Goal: Information Seeking & Learning: Learn about a topic

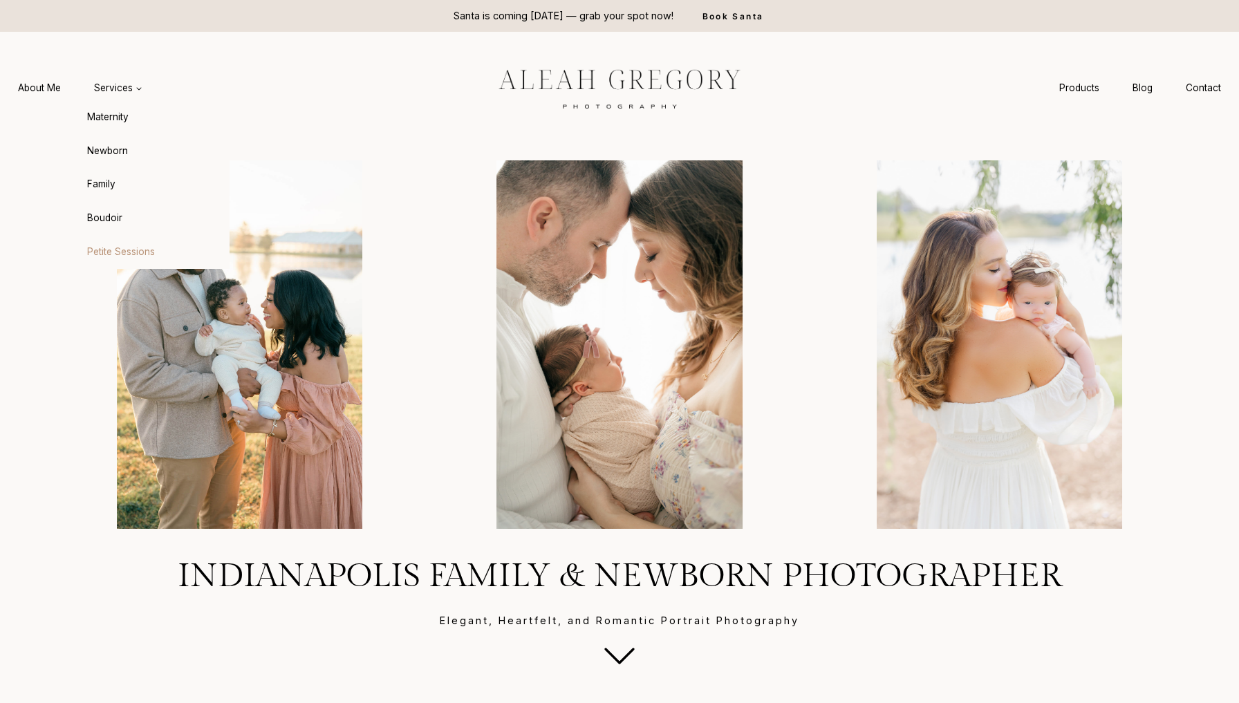
click at [108, 241] on link "Petite Sessions" at bounding box center [153, 251] width 152 height 33
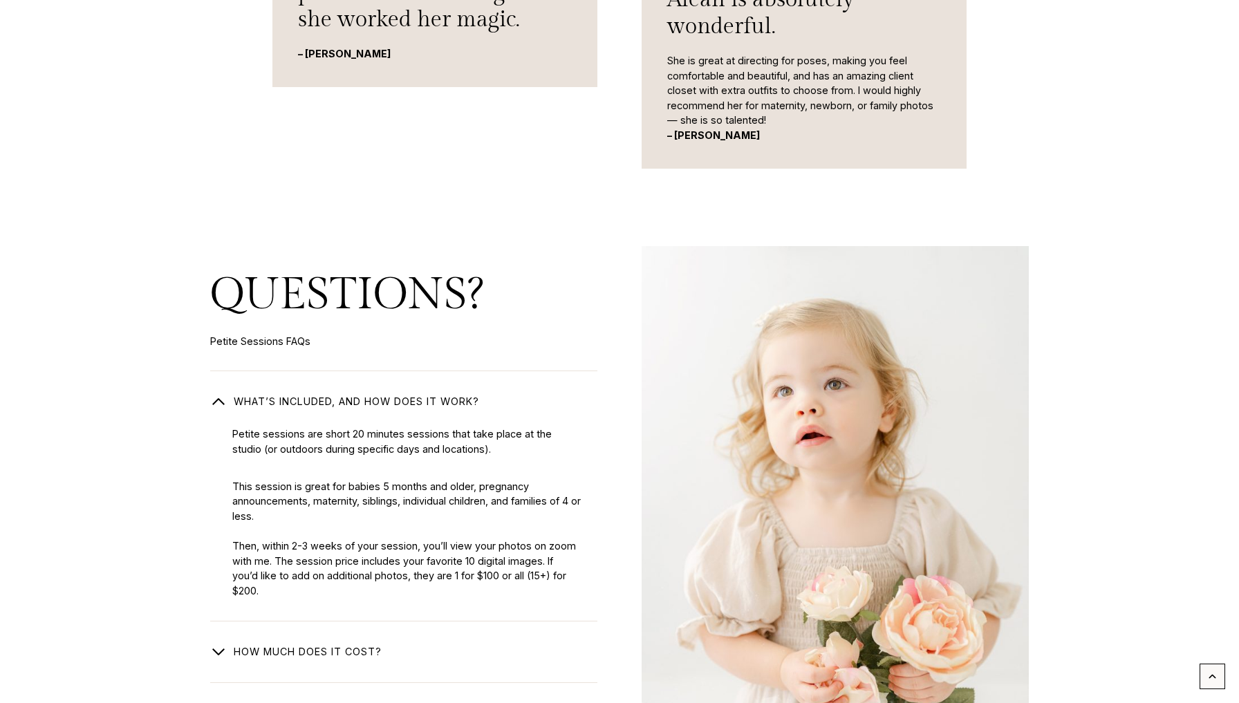
scroll to position [2156, 0]
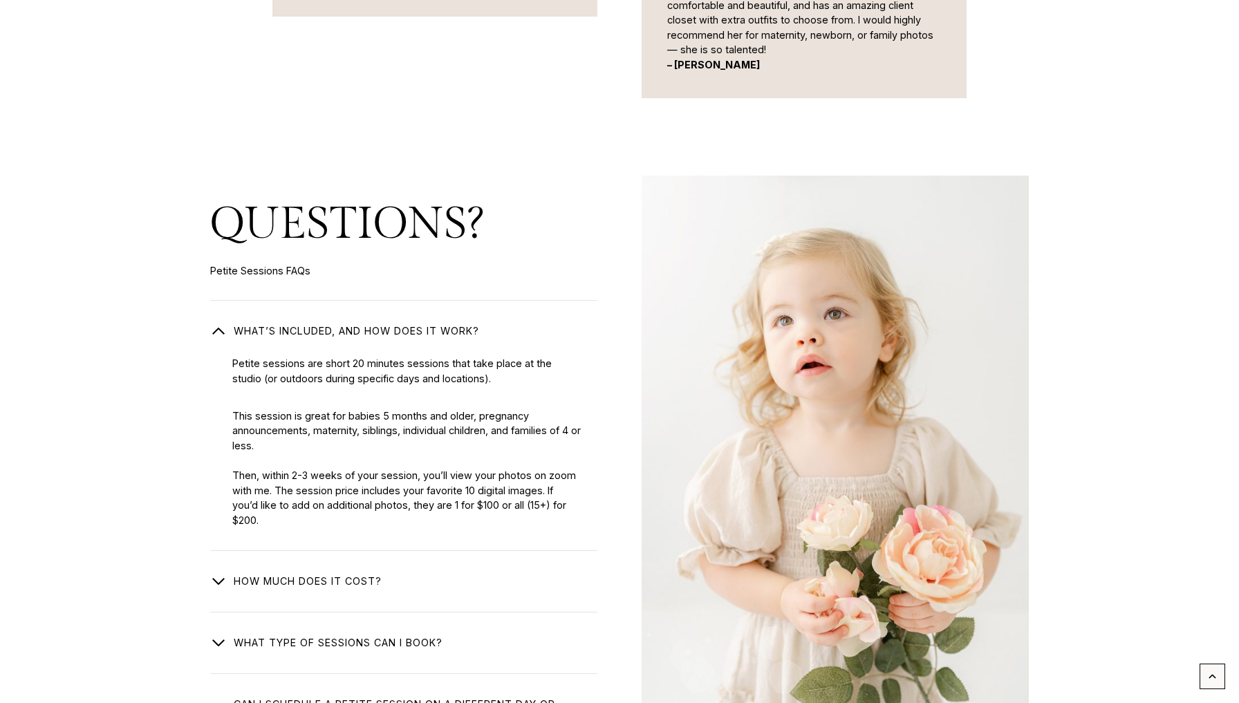
click at [221, 702] on span "button" at bounding box center [218, 712] width 17 height 17
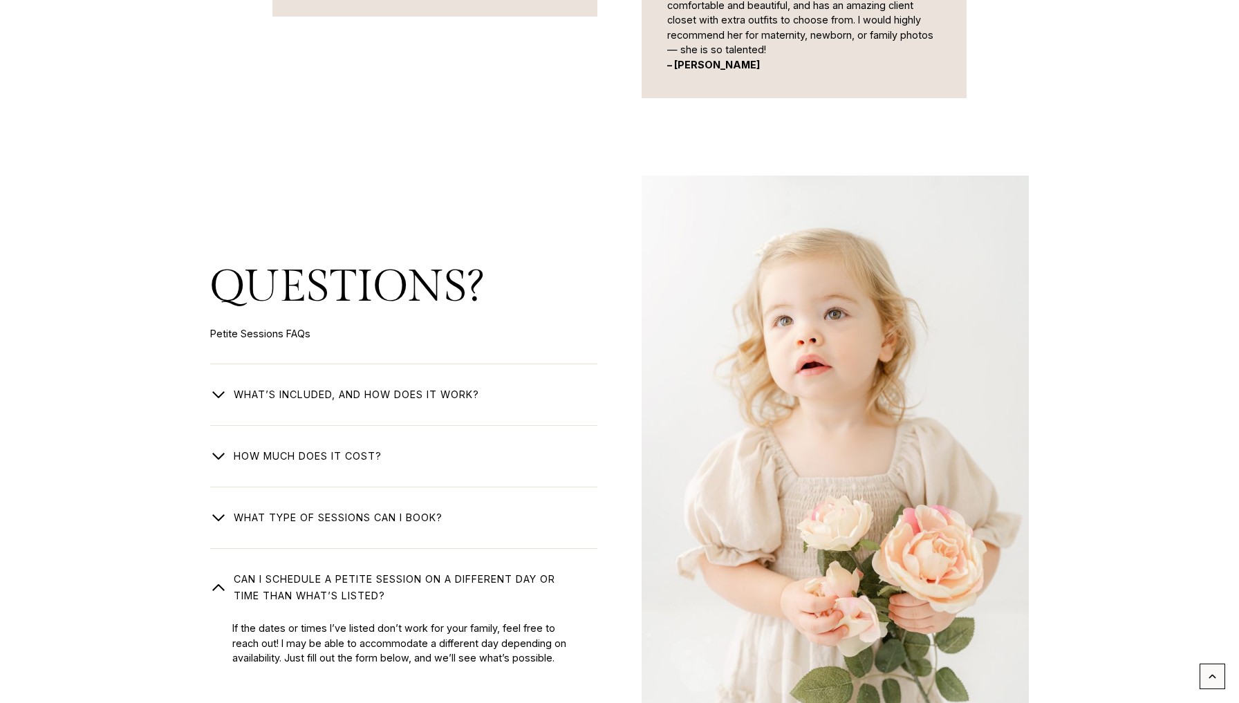
click at [218, 604] on div "If the dates or times I’ve listed don’t work for your family, feel free to reac…" at bounding box center [403, 635] width 387 height 62
click at [222, 604] on div "If the dates or times I’ve listed don’t work for your family, feel free to reac…" at bounding box center [403, 635] width 387 height 62
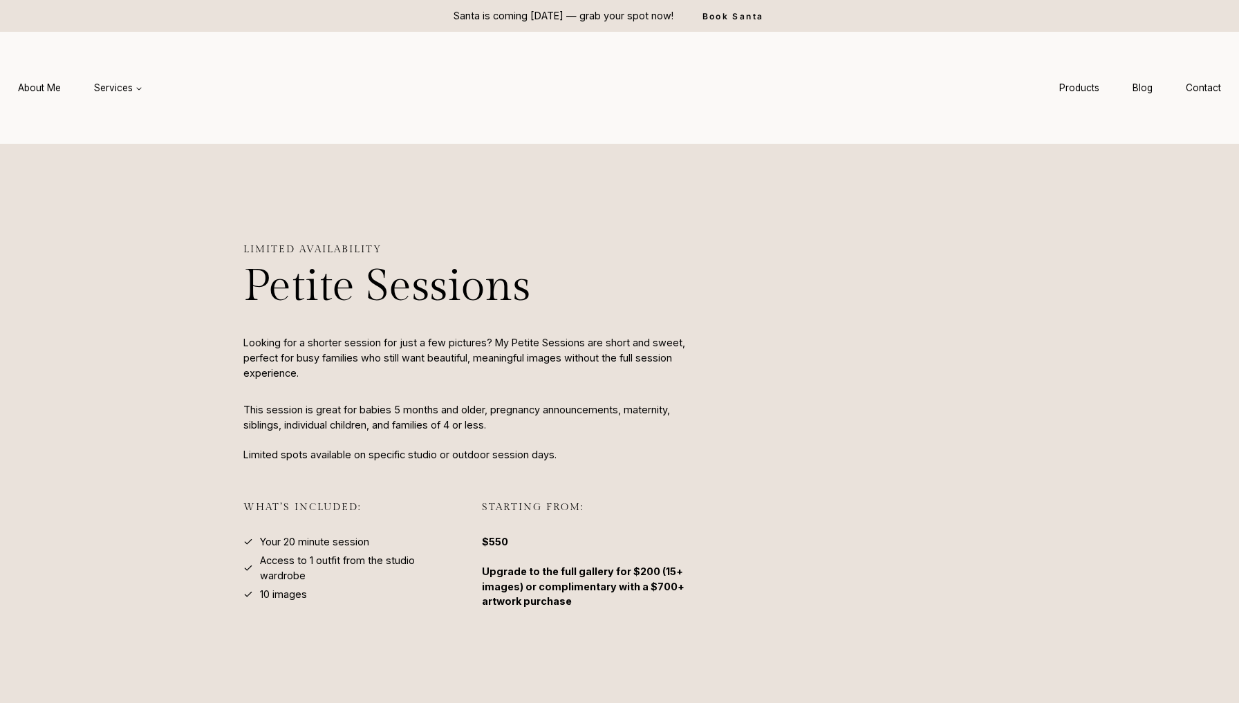
click at [239, 387] on div "Limited availability Petite Sessions Looking for a shorter session for just a f…" at bounding box center [619, 448] width 885 height 608
drag, startPoint x: 248, startPoint y: 266, endPoint x: 296, endPoint y: 297, distance: 56.9
click at [296, 297] on div "Limited availability Petite Sessions Looking for a shorter session for just a f…" at bounding box center [619, 448] width 885 height 608
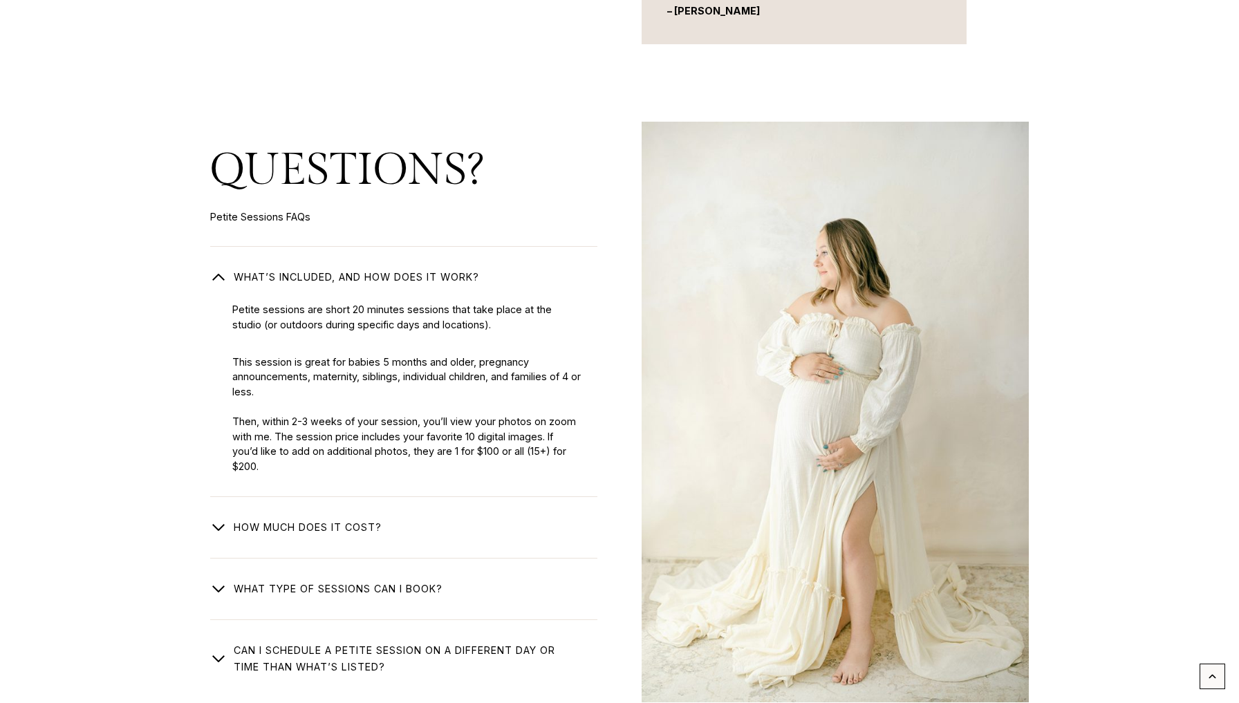
scroll to position [2266, 0]
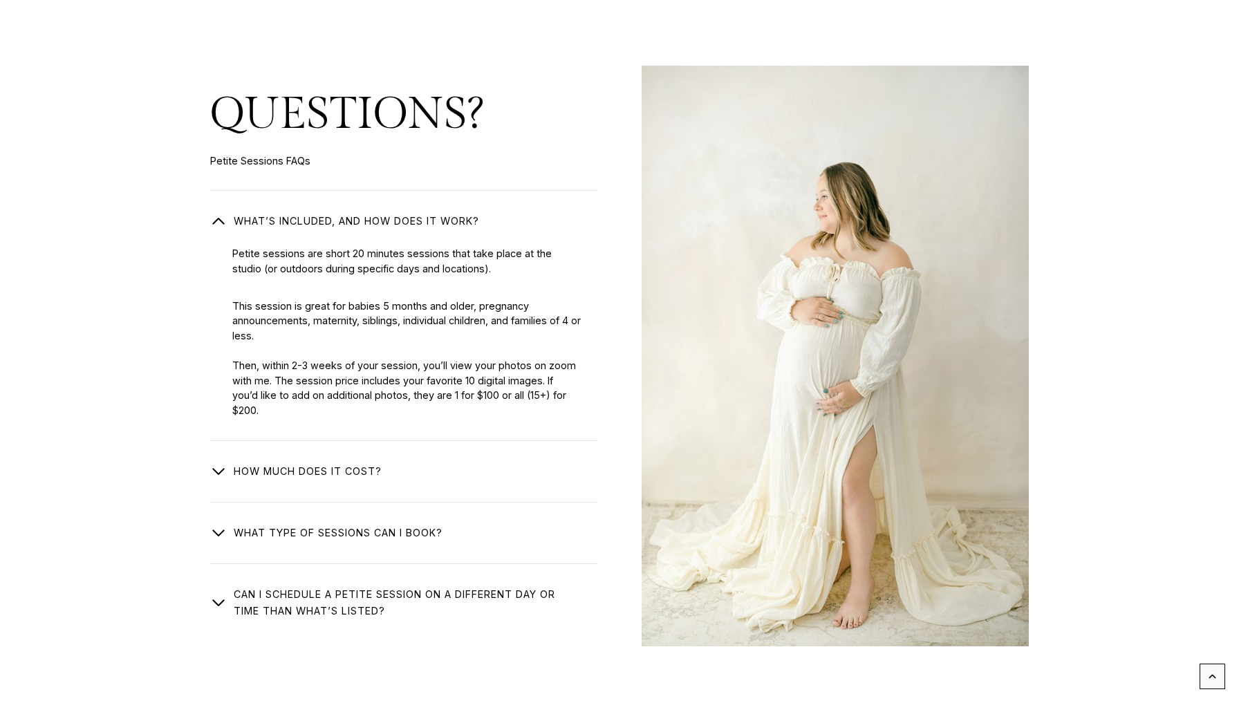
click at [225, 463] on span "button" at bounding box center [218, 471] width 17 height 17
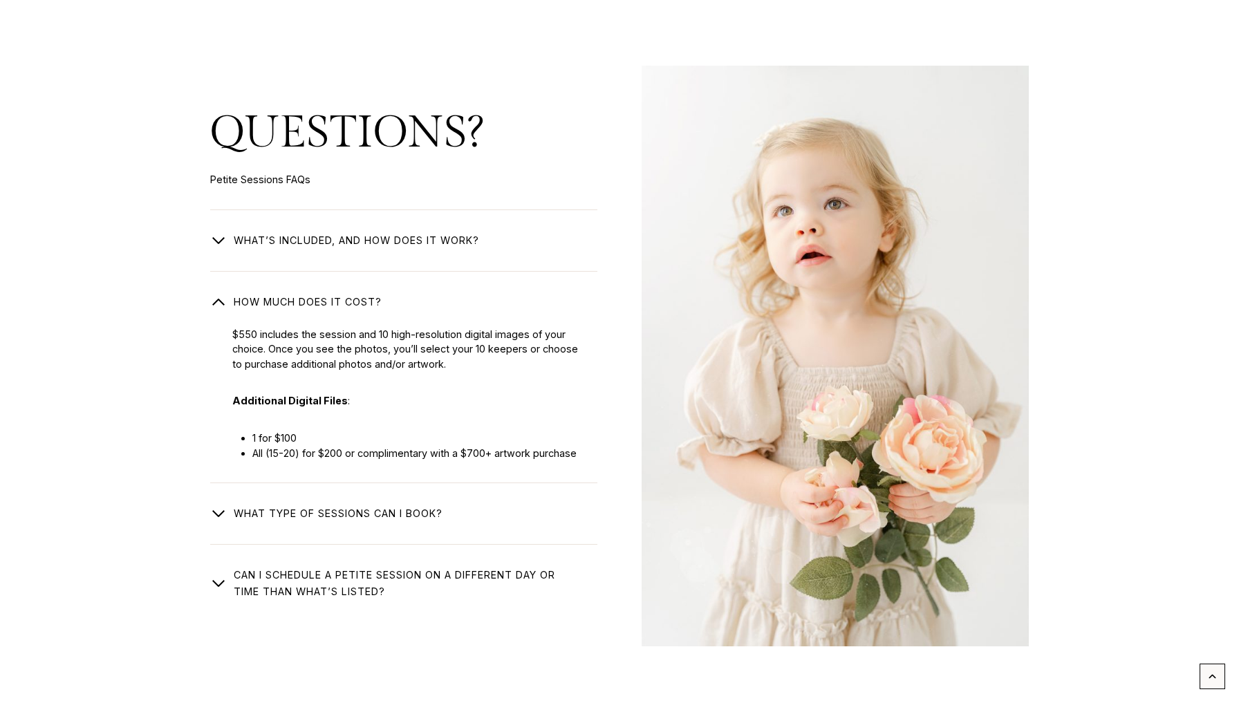
click at [232, 240] on button "What’s included, and how does it work?" at bounding box center [403, 228] width 387 height 39
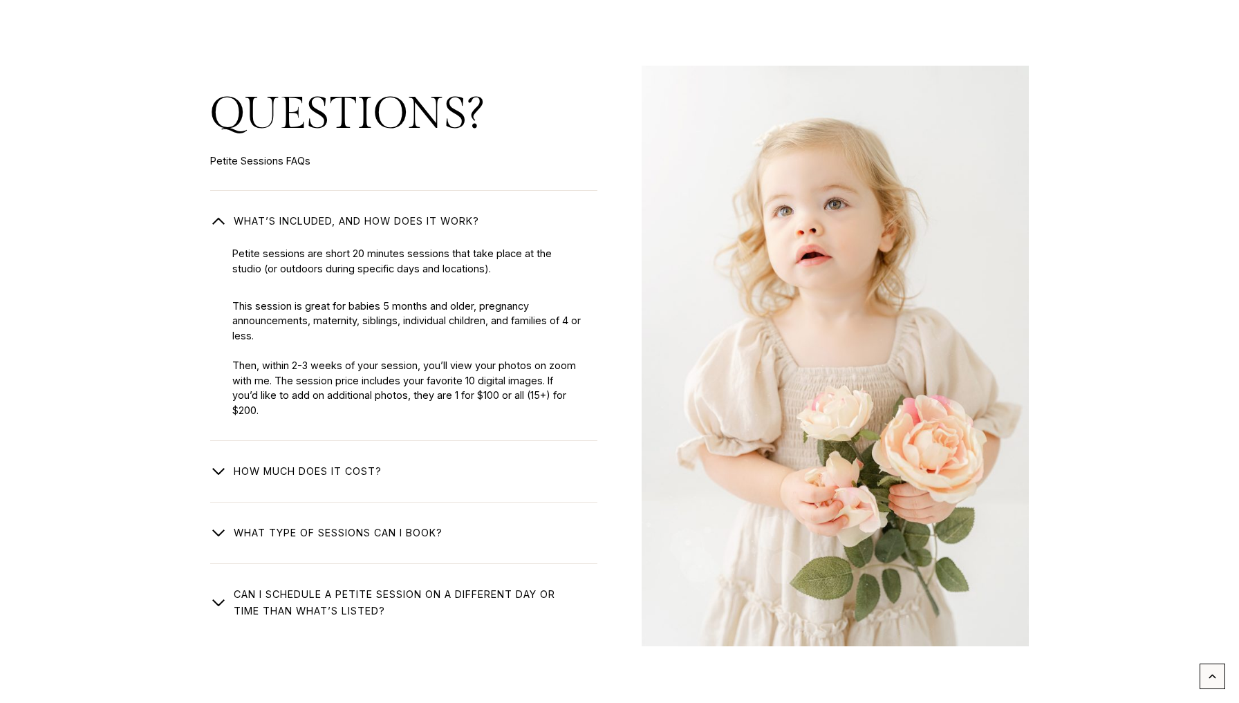
click at [217, 453] on button "How much does it cost?" at bounding box center [403, 459] width 387 height 39
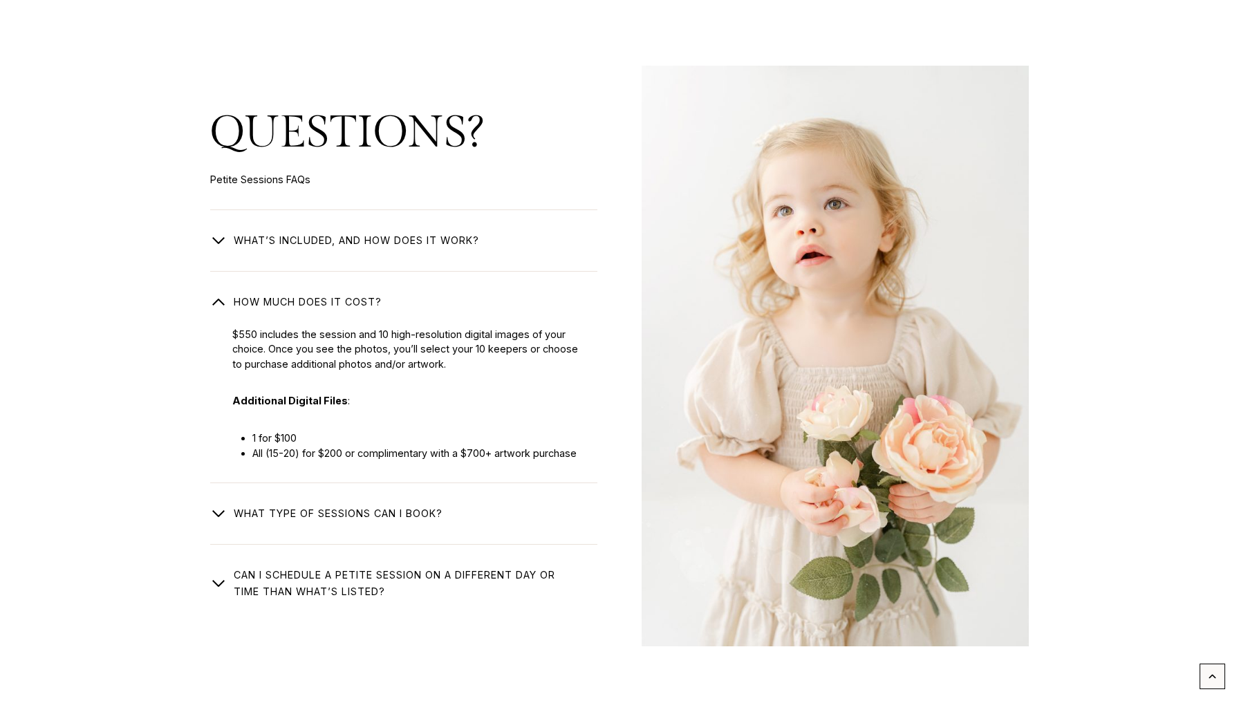
click at [218, 511] on span "button" at bounding box center [218, 513] width 17 height 17
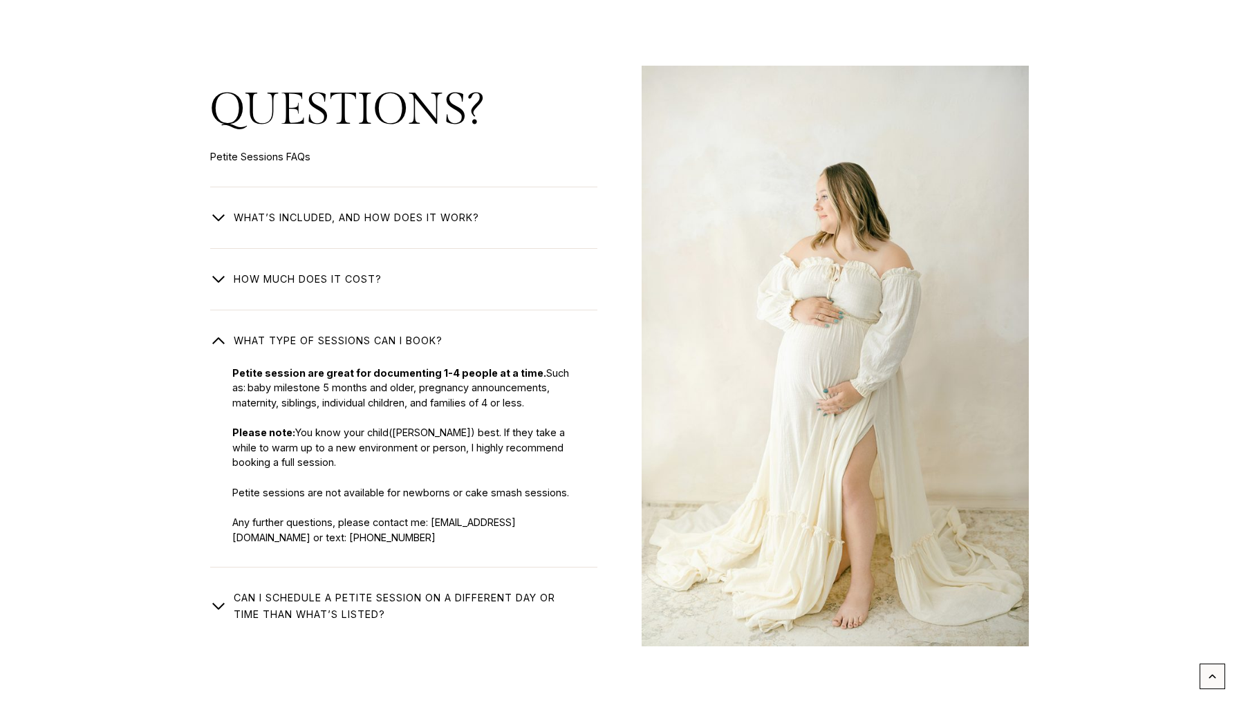
drag, startPoint x: 296, startPoint y: 426, endPoint x: 304, endPoint y: 460, distance: 34.9
click at [304, 460] on p "Petite session are great for documenting 1-4 people at a time. Such as: baby mi…" at bounding box center [406, 455] width 348 height 179
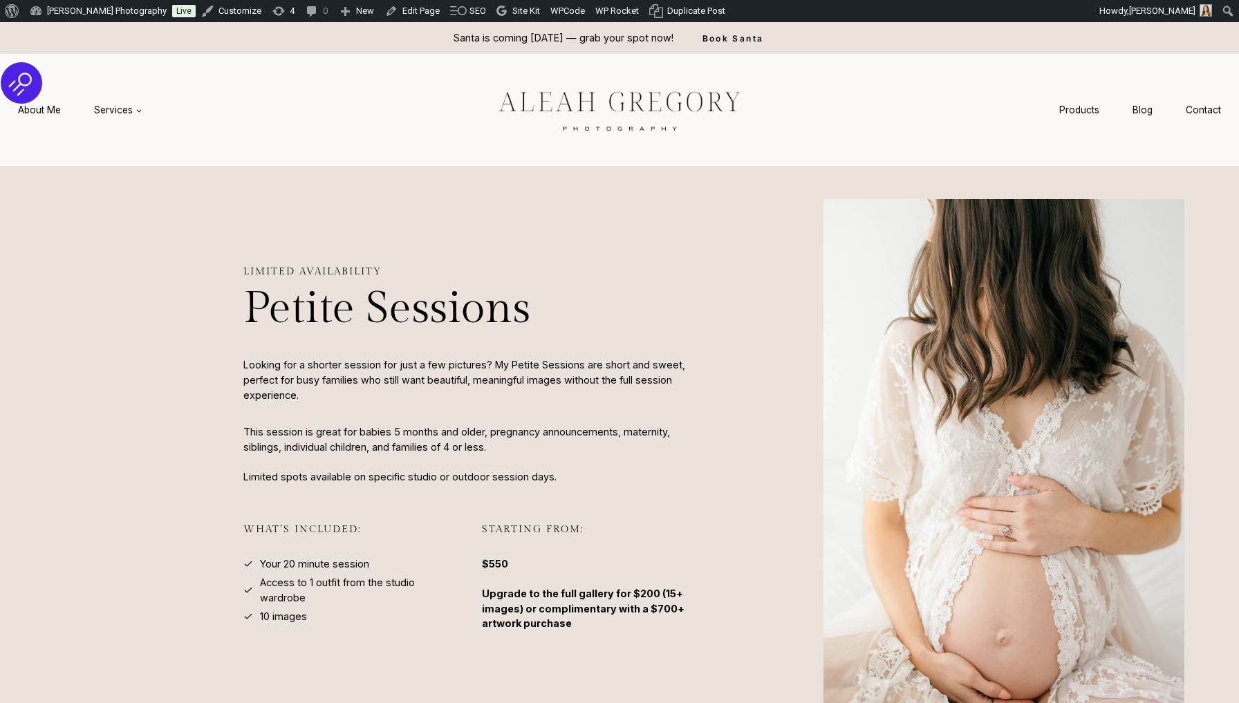
click at [244, 430] on p "This session is great for babies 5 months and older, pregnancy announcements, m…" at bounding box center [470, 453] width 455 height 59
click at [216, 491] on div "Limited availability Petite Sessions Looking for a shorter session for just a f…" at bounding box center [619, 470] width 885 height 608
click at [223, 527] on div "Limited availability Petite Sessions Looking for a shorter session for just a f…" at bounding box center [619, 470] width 885 height 608
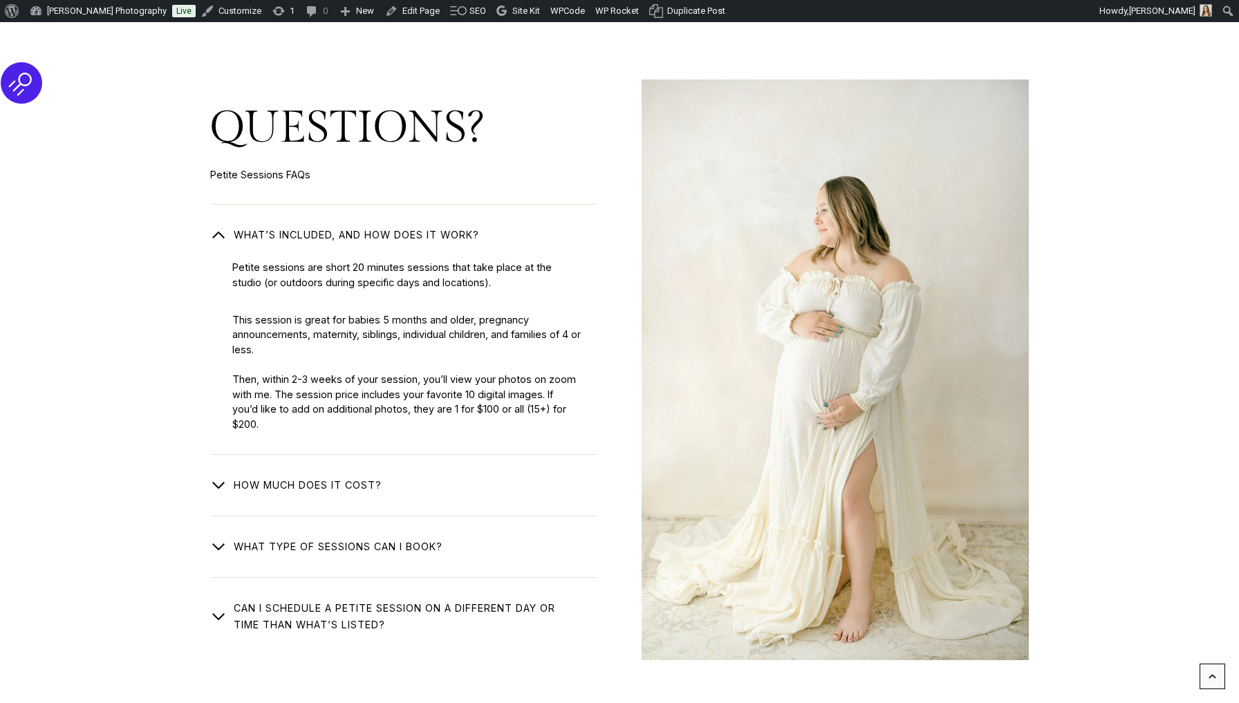
scroll to position [2326, 0]
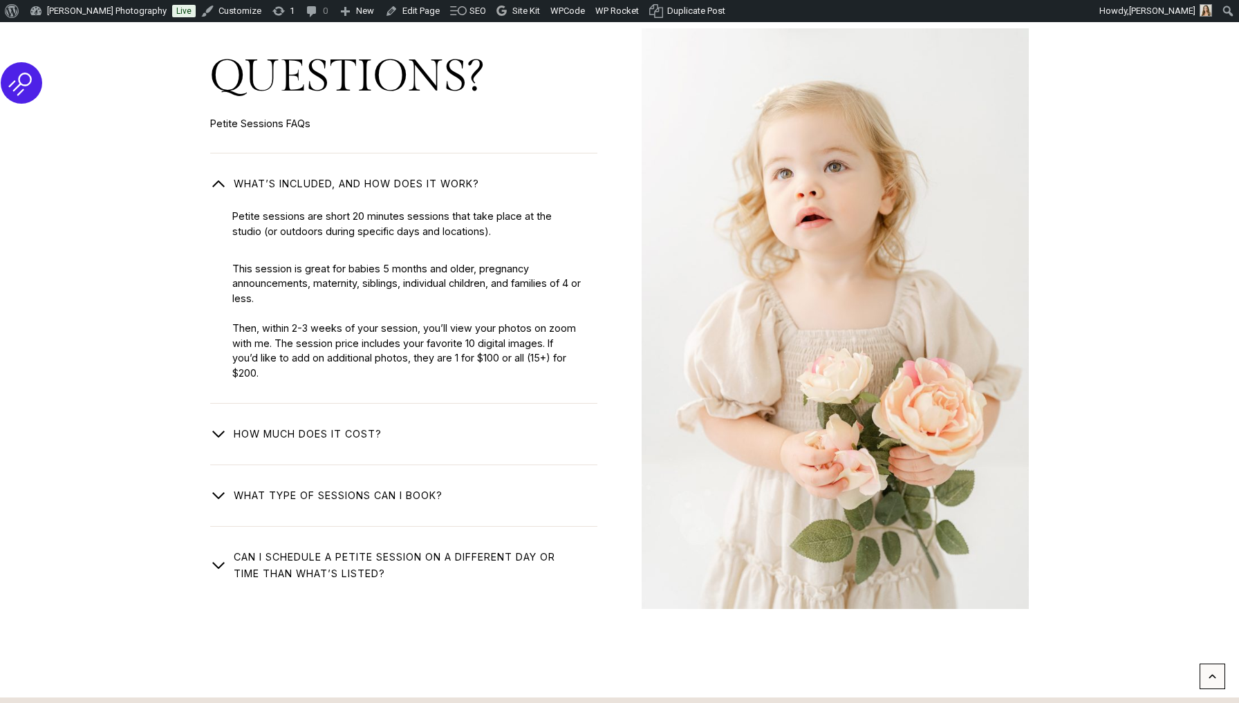
click at [220, 433] on div "What’s included, and how does it work? Petite sessions are short 20 minutes ses…" at bounding box center [403, 367] width 387 height 429
click at [218, 488] on span "button" at bounding box center [218, 495] width 17 height 17
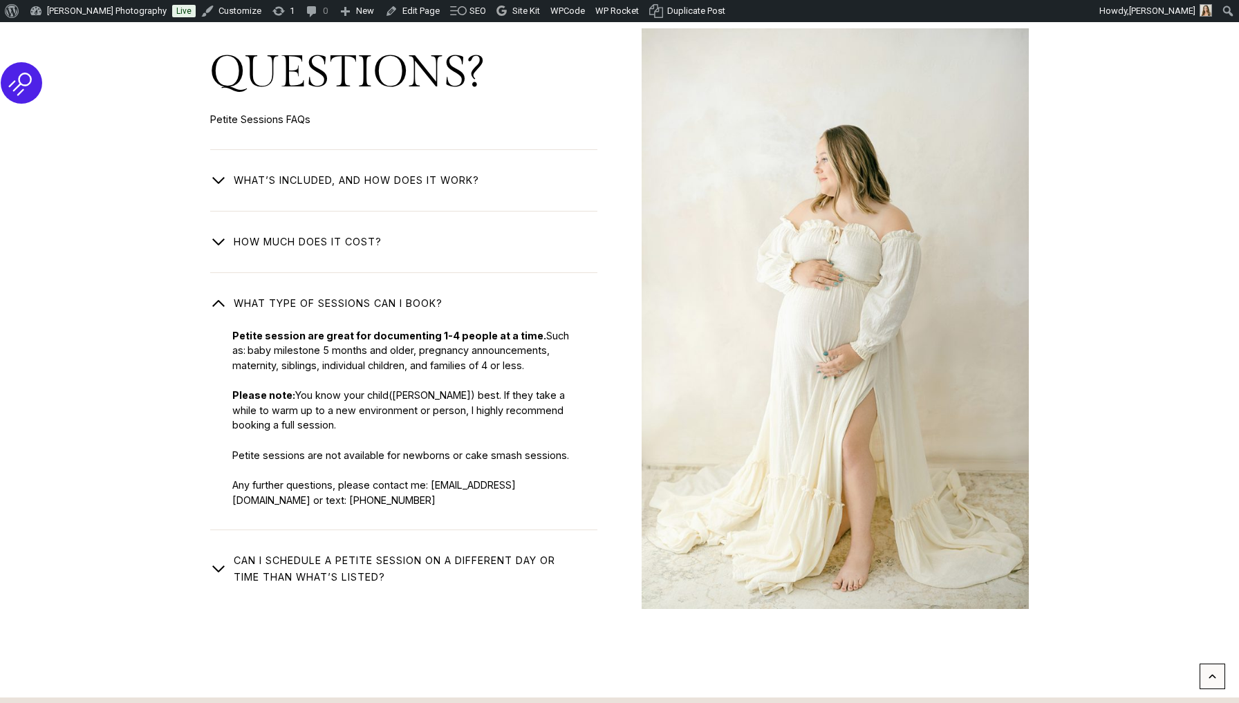
drag, startPoint x: 296, startPoint y: 388, endPoint x: 309, endPoint y: 420, distance: 34.4
click at [309, 420] on p "Petite session are great for documenting 1-4 people at a time. Such as: baby mi…" at bounding box center [406, 417] width 348 height 179
copy p "You know your child(ren) best. If they take a while to warm up to a new environ…"
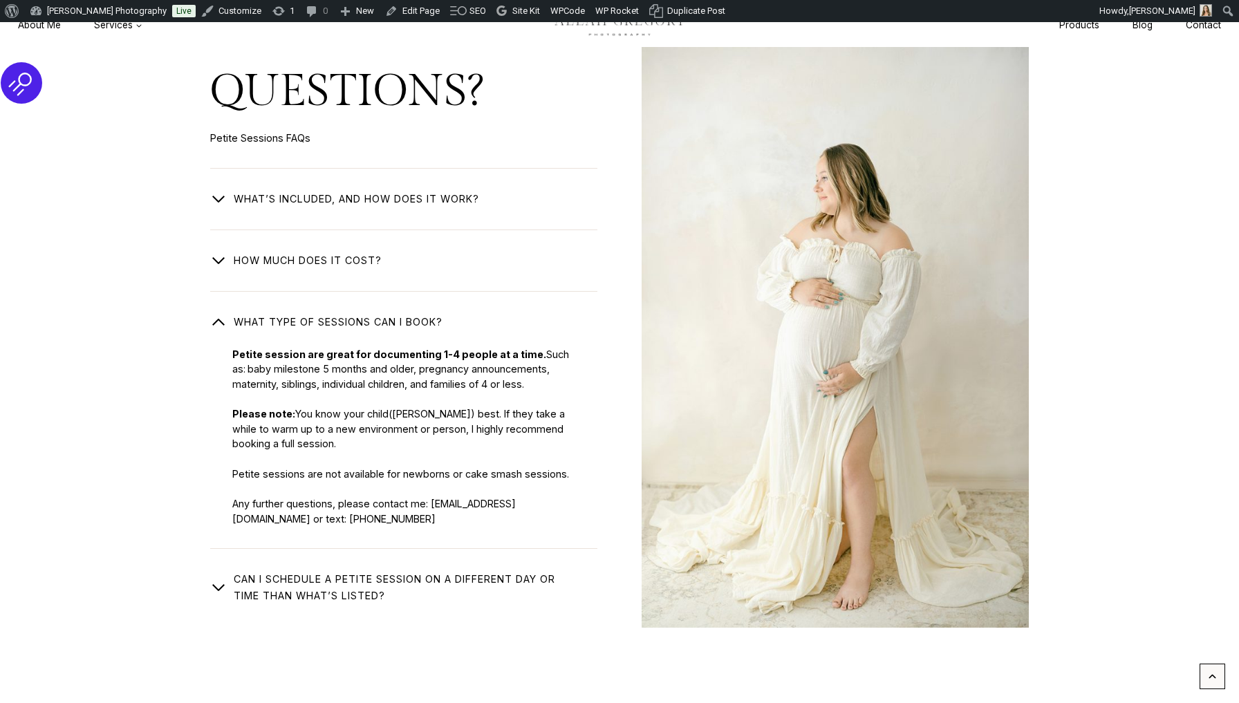
scroll to position [2306, 0]
copy p "You know your child(ren) best. If they take a while to warm up to a new environ…"
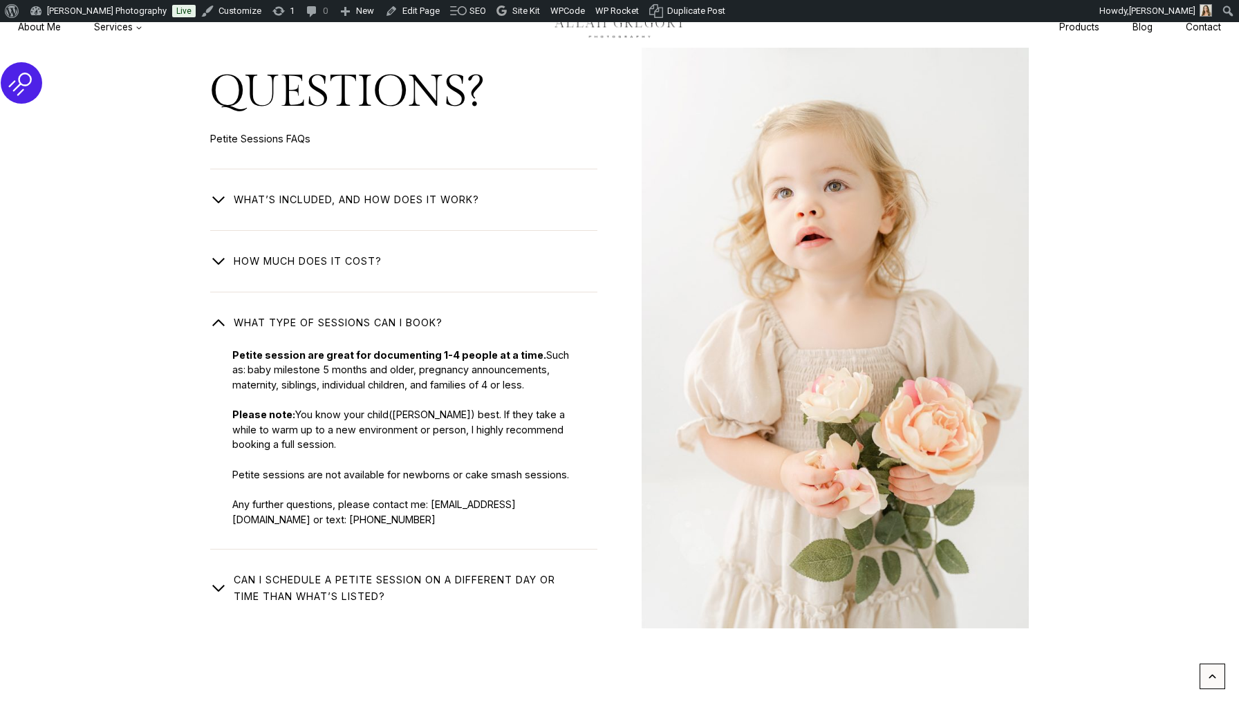
scroll to position [2299, 0]
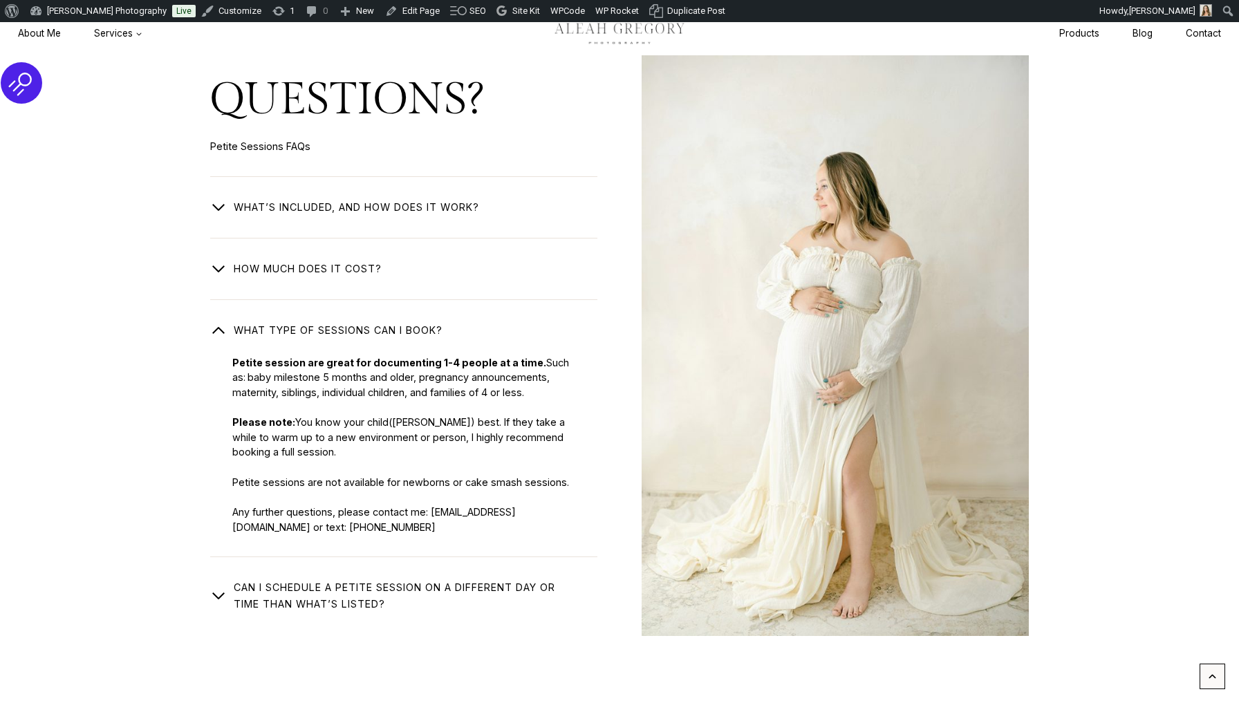
copy p "You know your child(ren) best. If they take a while to warm up to a new environ…"
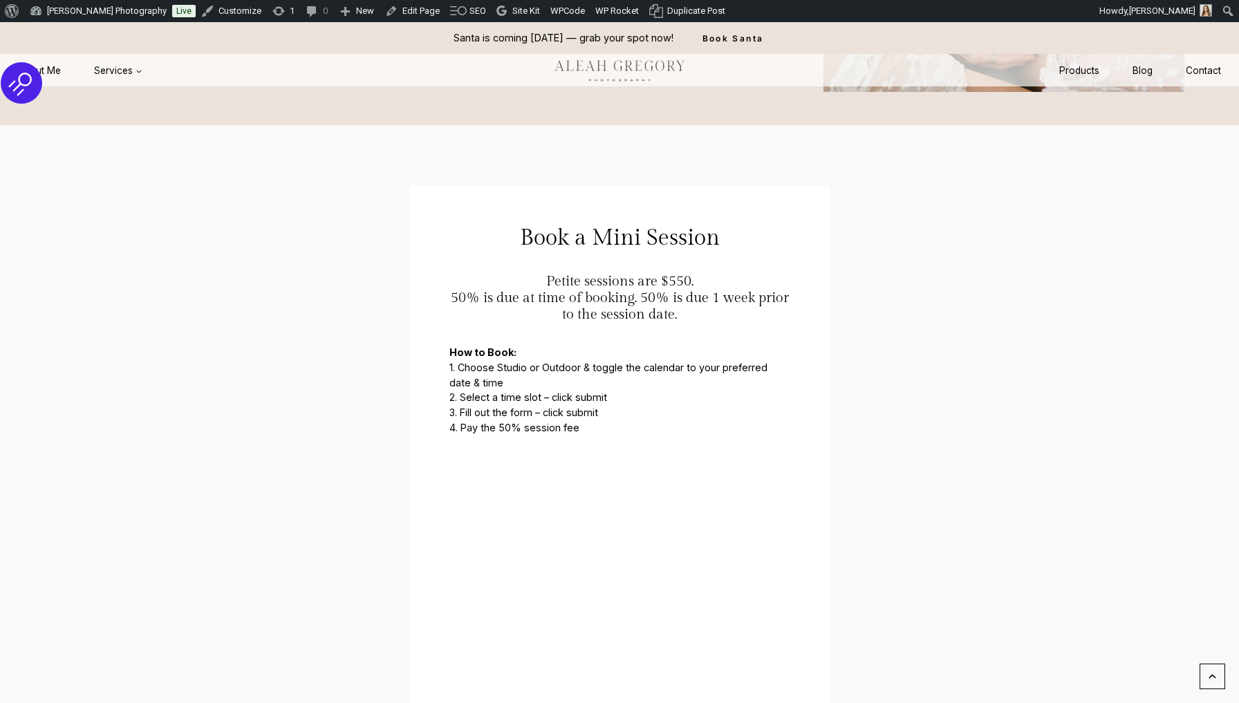
scroll to position [203, 0]
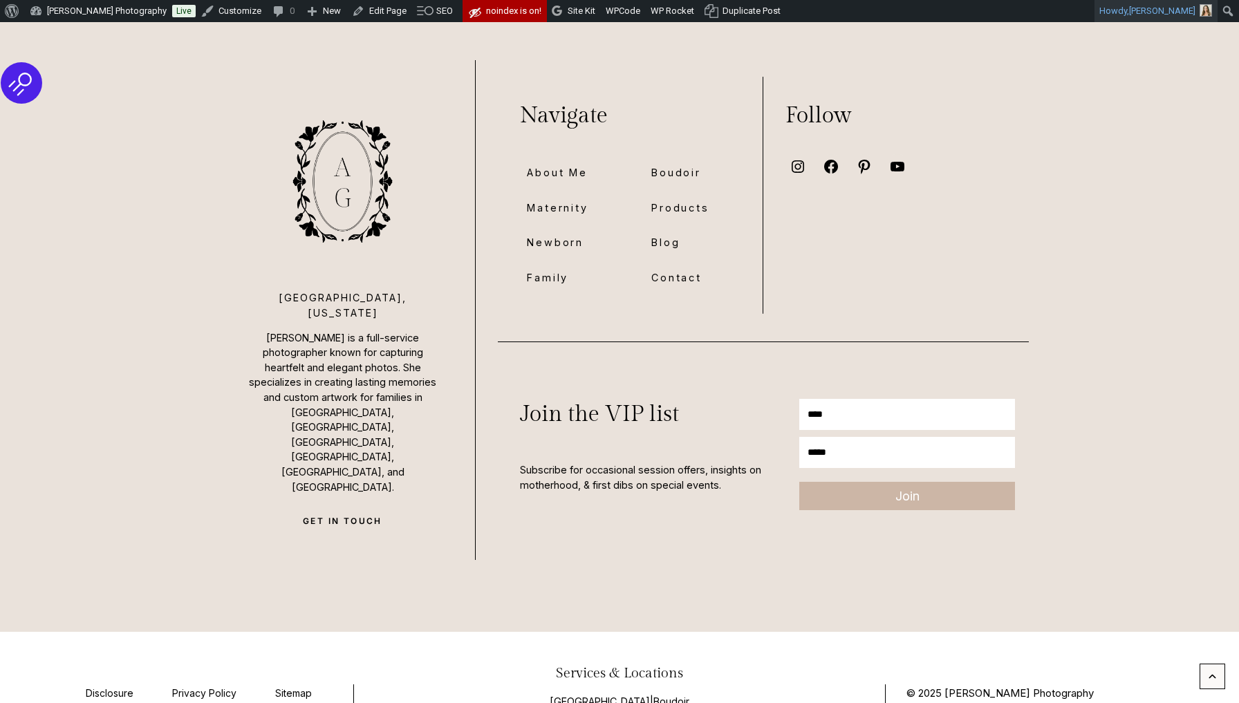
scroll to position [10059, 0]
